Goal: Task Accomplishment & Management: Complete application form

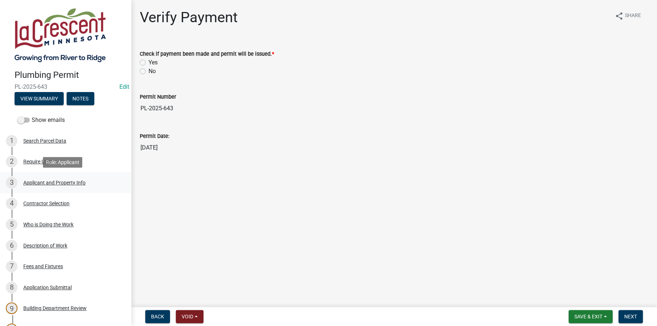
click at [35, 180] on div "Applicant and Property Info" at bounding box center [54, 182] width 62 height 5
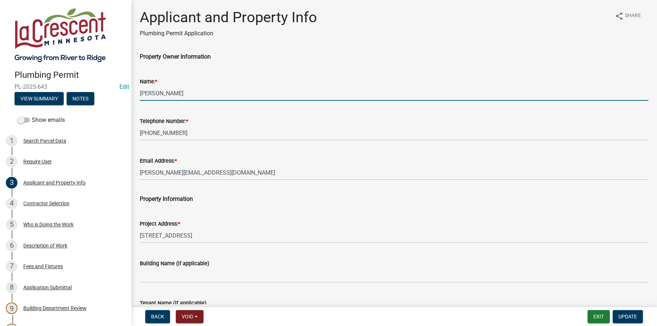
click at [163, 91] on input "[PERSON_NAME]" at bounding box center [394, 93] width 508 height 15
click at [188, 91] on input "[PERSON_NAME]" at bounding box center [394, 93] width 508 height 15
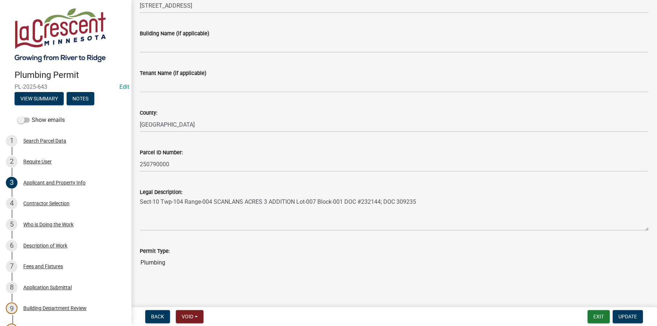
scroll to position [230, 0]
type input "[PERSON_NAME]"
click at [624, 317] on span "Update" at bounding box center [627, 317] width 19 height 6
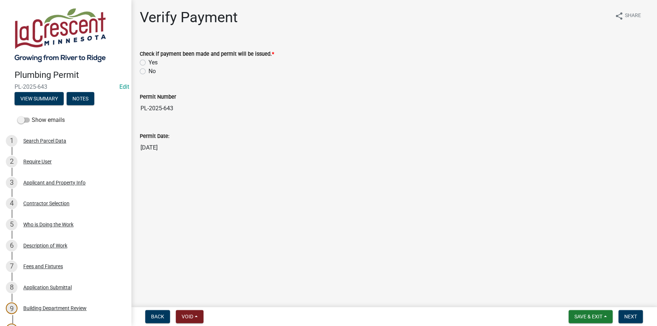
click at [148, 62] on label "Yes" at bounding box center [152, 62] width 9 height 9
click at [148, 62] on input "Yes" at bounding box center [150, 60] width 5 height 5
radio input "true"
click at [626, 315] on span "Next" at bounding box center [630, 317] width 13 height 6
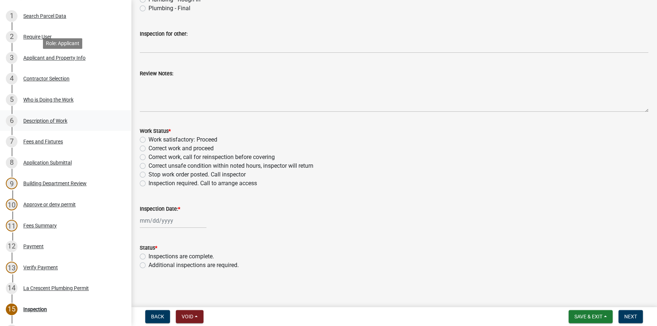
scroll to position [182, 0]
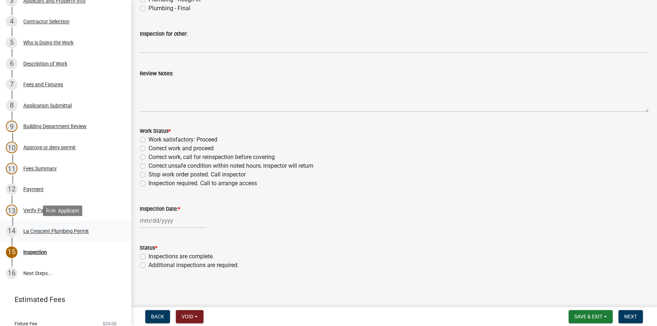
click at [62, 228] on div "La Crescent Plumbing Permit" at bounding box center [55, 230] width 65 height 5
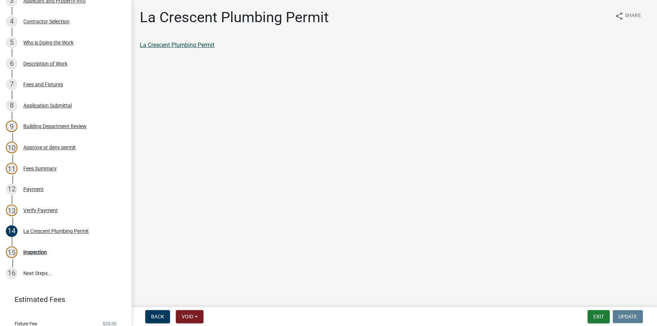
click at [177, 45] on link "La Crescent Plumbing Permit" at bounding box center [177, 44] width 75 height 7
